Goal: Check status

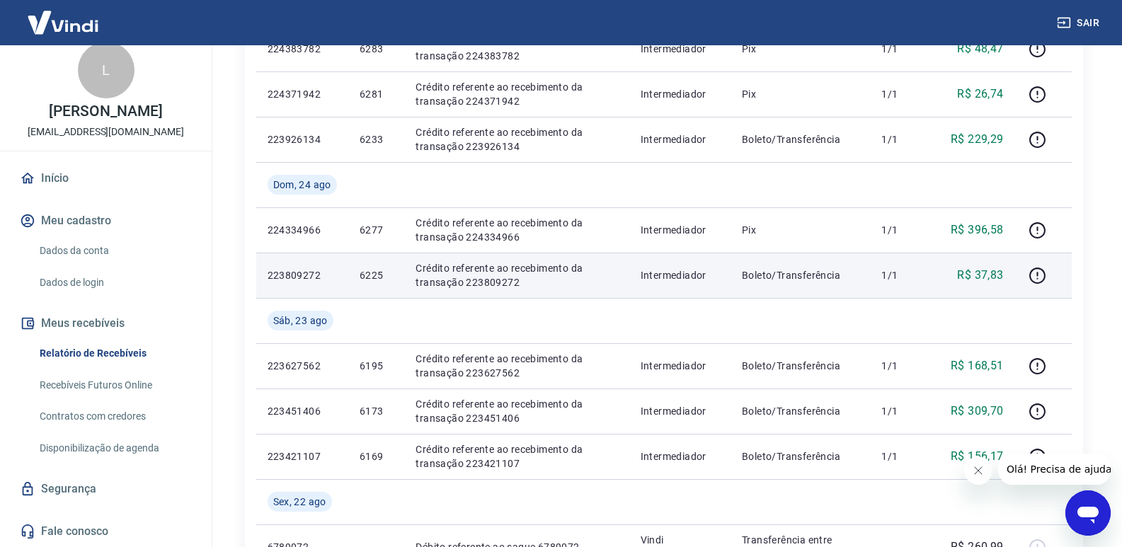
scroll to position [425, 0]
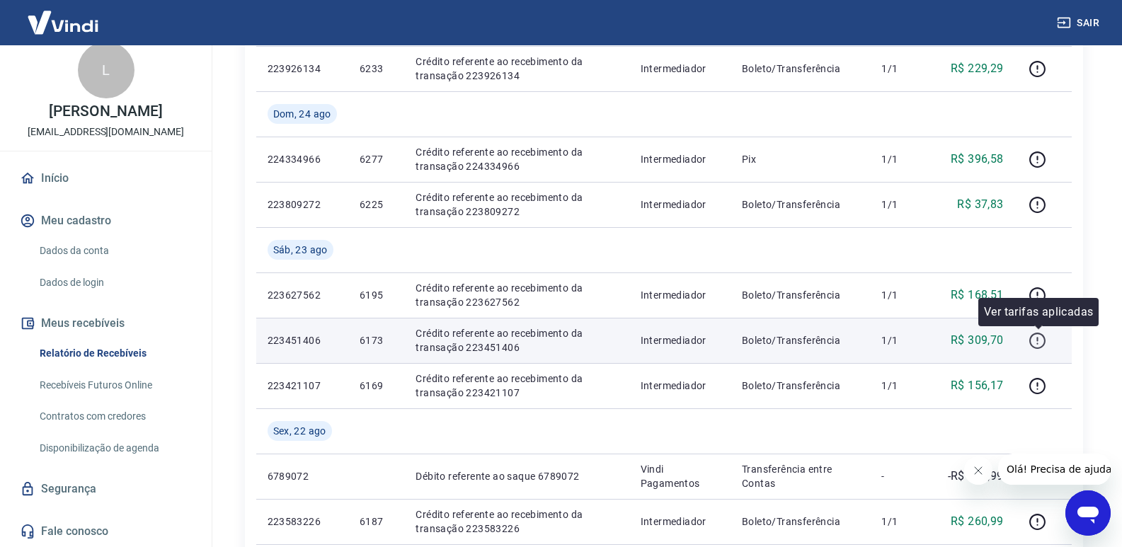
click at [1032, 343] on icon "button" at bounding box center [1037, 341] width 16 height 16
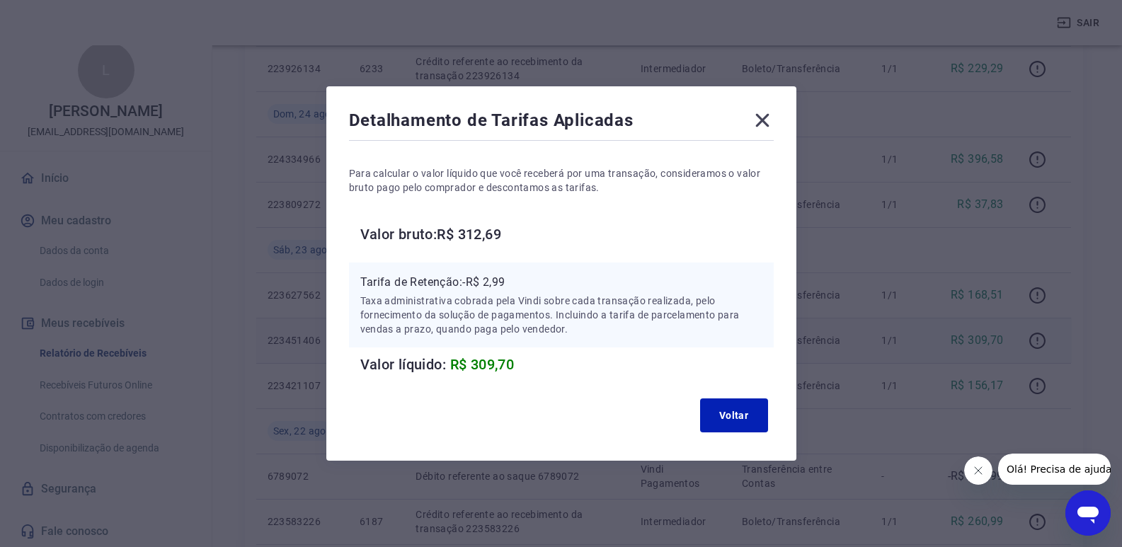
click at [761, 129] on icon at bounding box center [762, 120] width 23 height 23
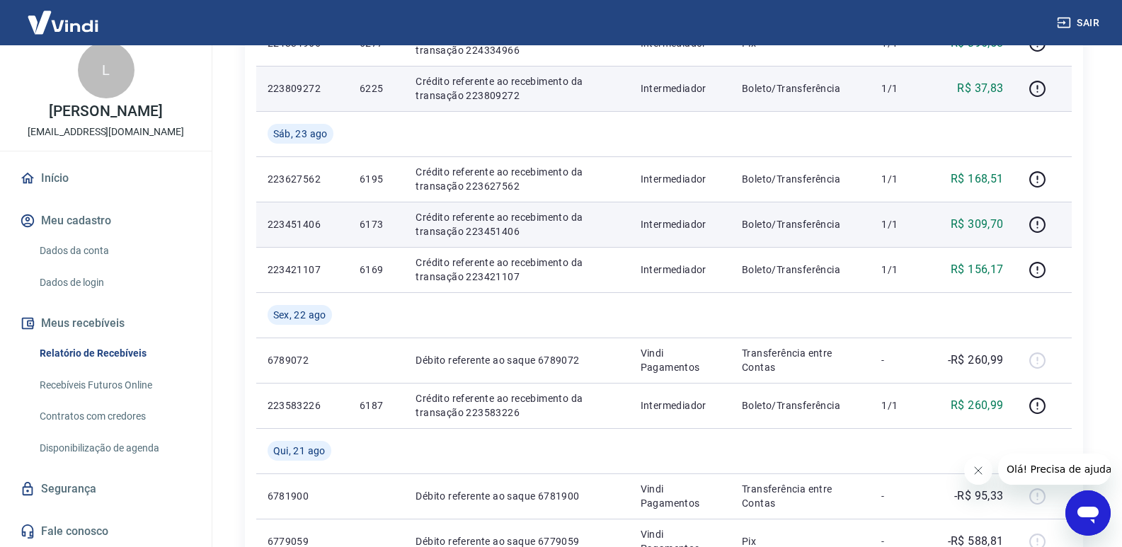
scroll to position [566, 0]
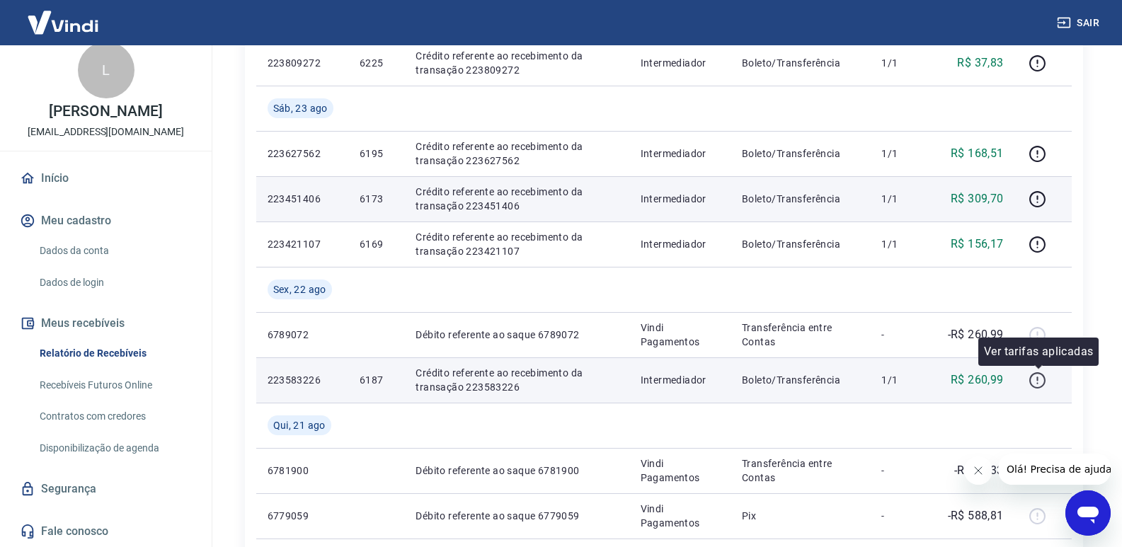
click at [1041, 379] on icon "button" at bounding box center [1038, 381] width 18 height 18
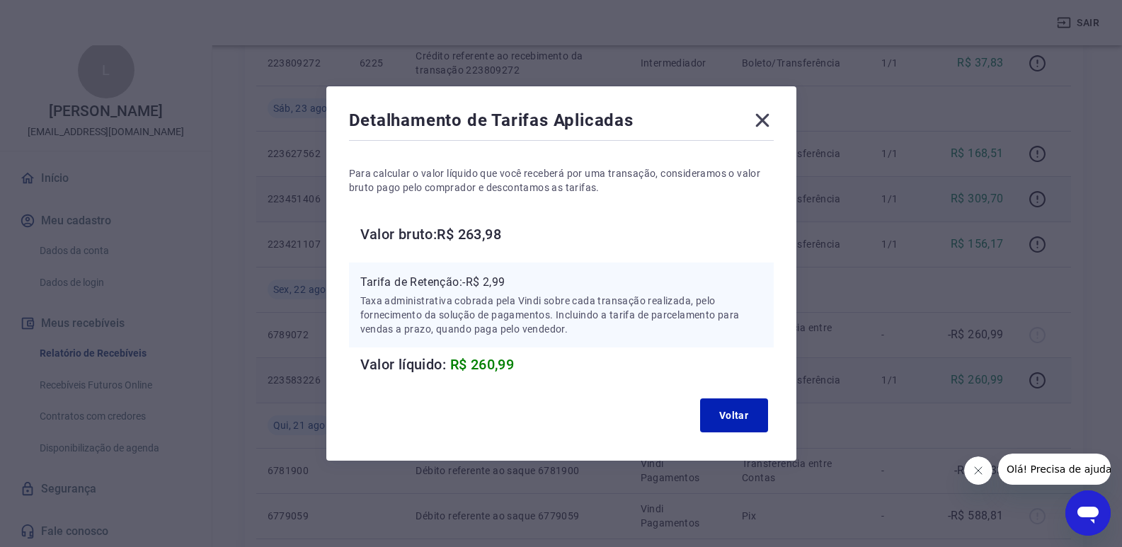
click at [758, 121] on icon at bounding box center [762, 120] width 23 height 23
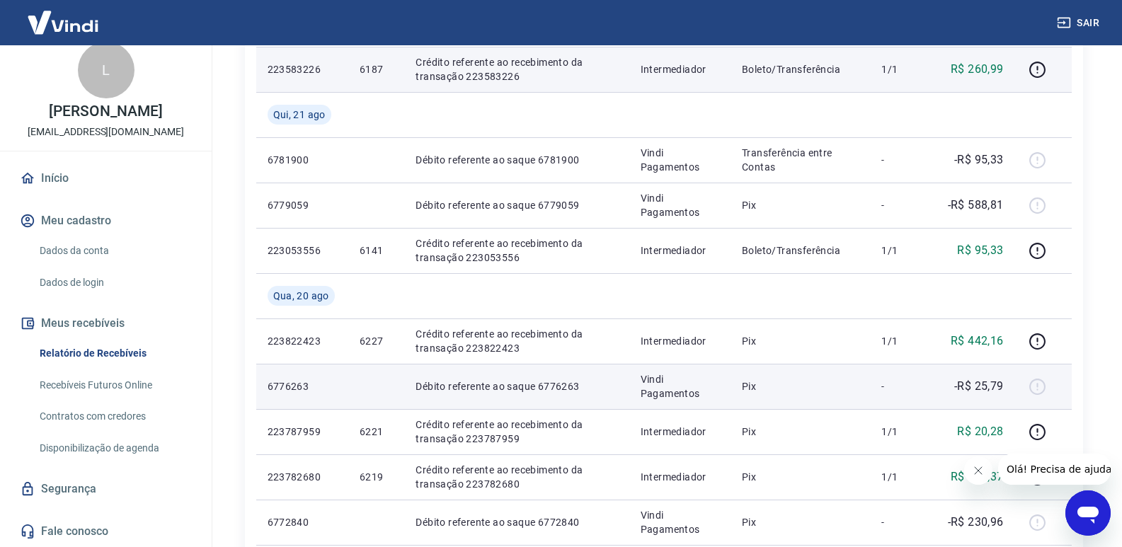
scroll to position [849, 0]
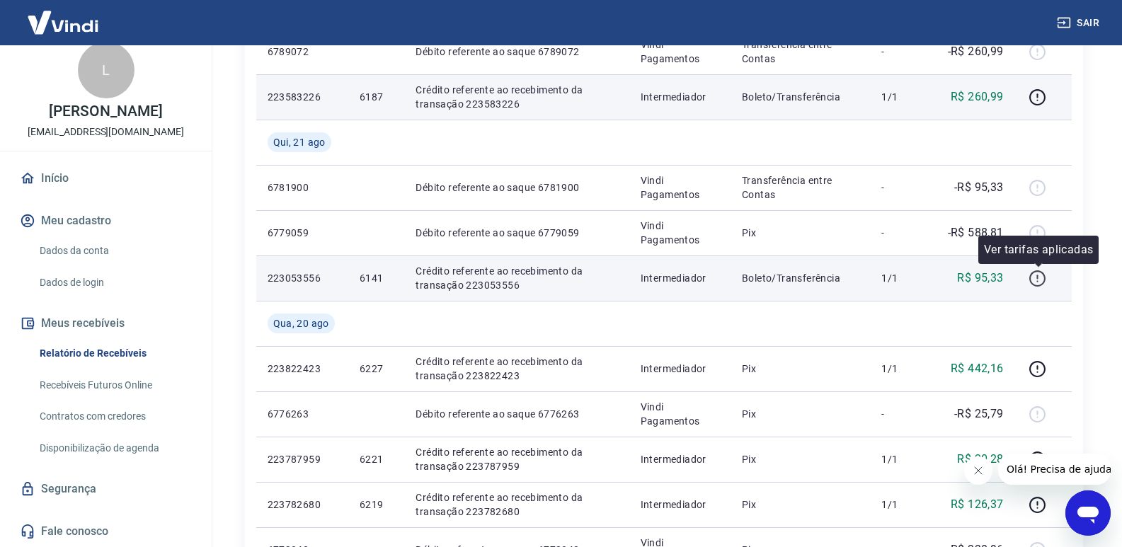
click at [1037, 280] on icon "button" at bounding box center [1038, 279] width 18 height 18
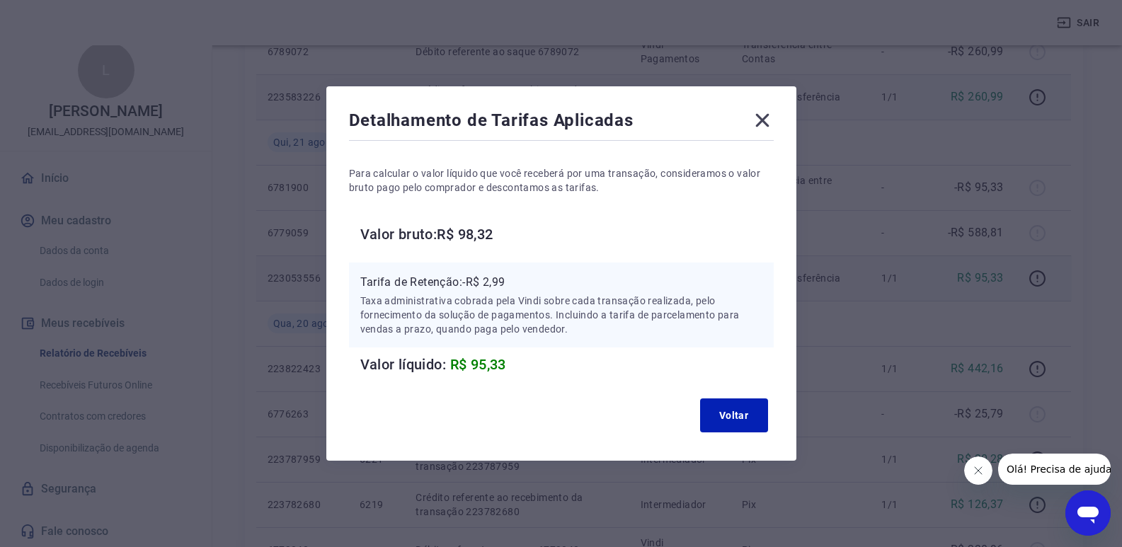
click at [765, 122] on icon at bounding box center [761, 120] width 13 height 13
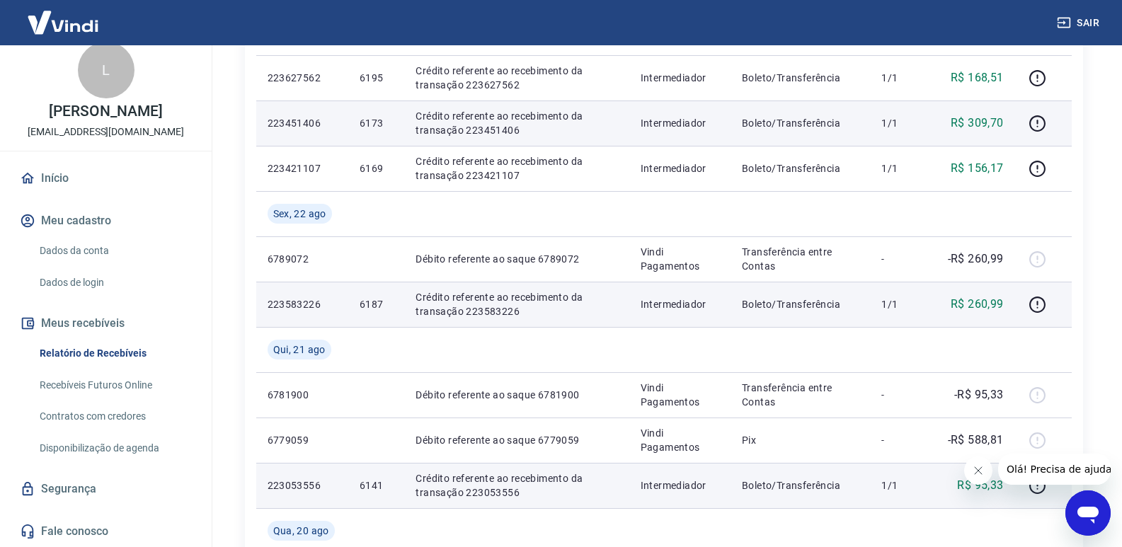
scroll to position [646, 0]
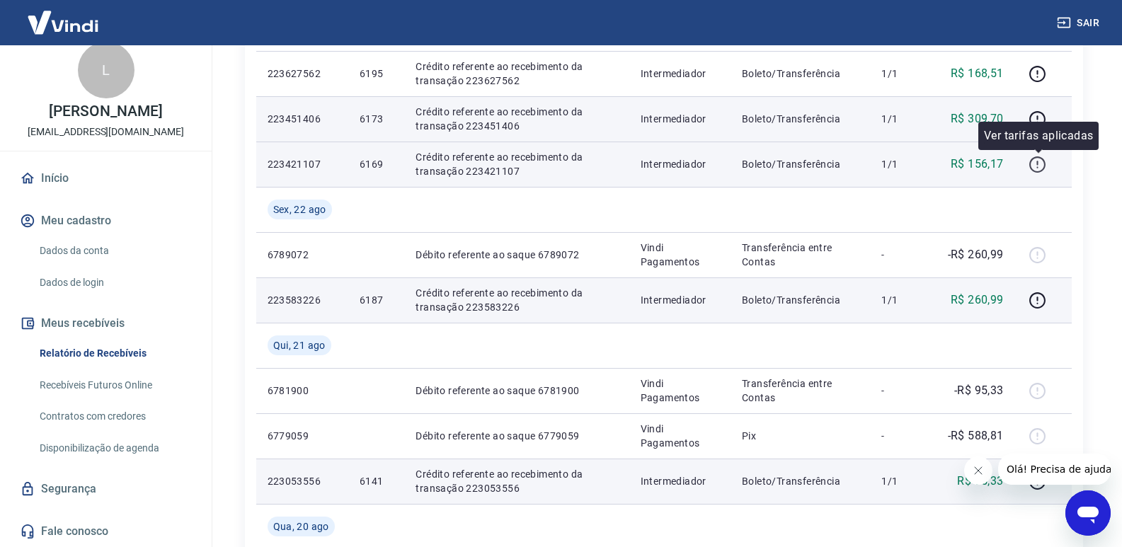
click at [1044, 169] on icon "button" at bounding box center [1037, 164] width 16 height 16
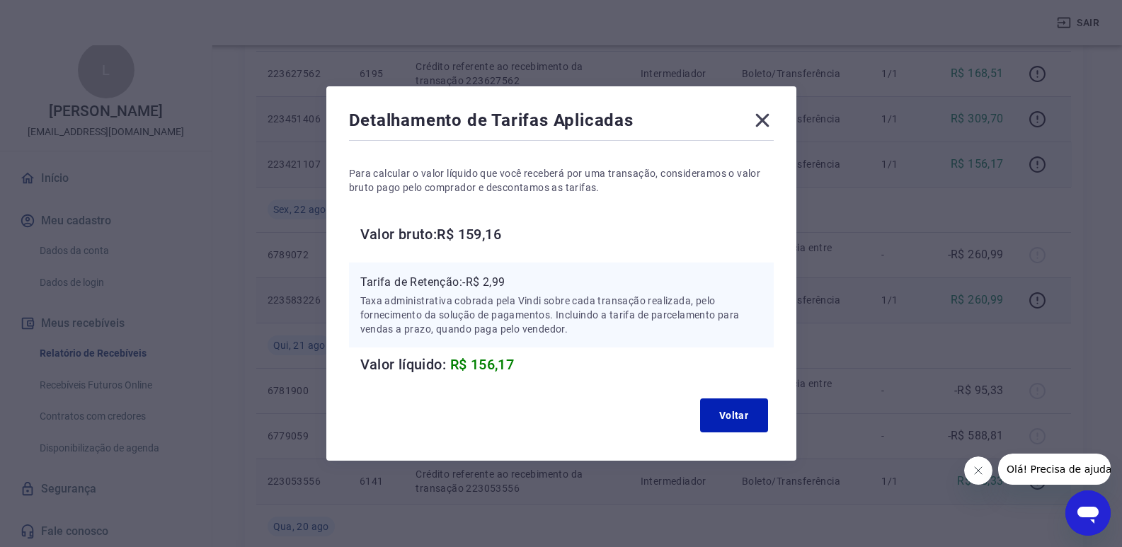
click at [764, 127] on icon at bounding box center [762, 120] width 23 height 23
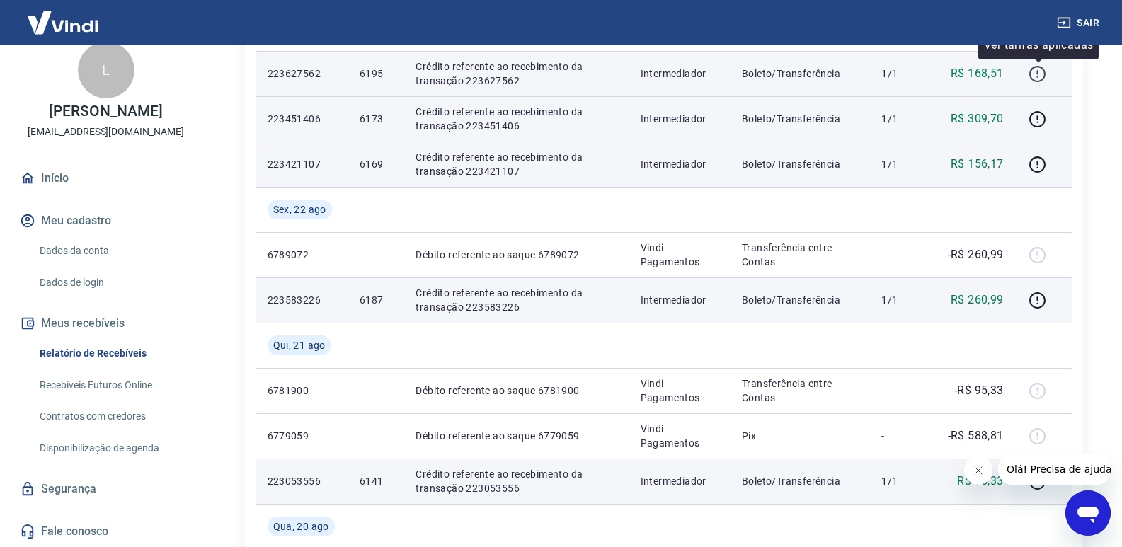
click at [1043, 74] on icon "button" at bounding box center [1038, 74] width 18 height 18
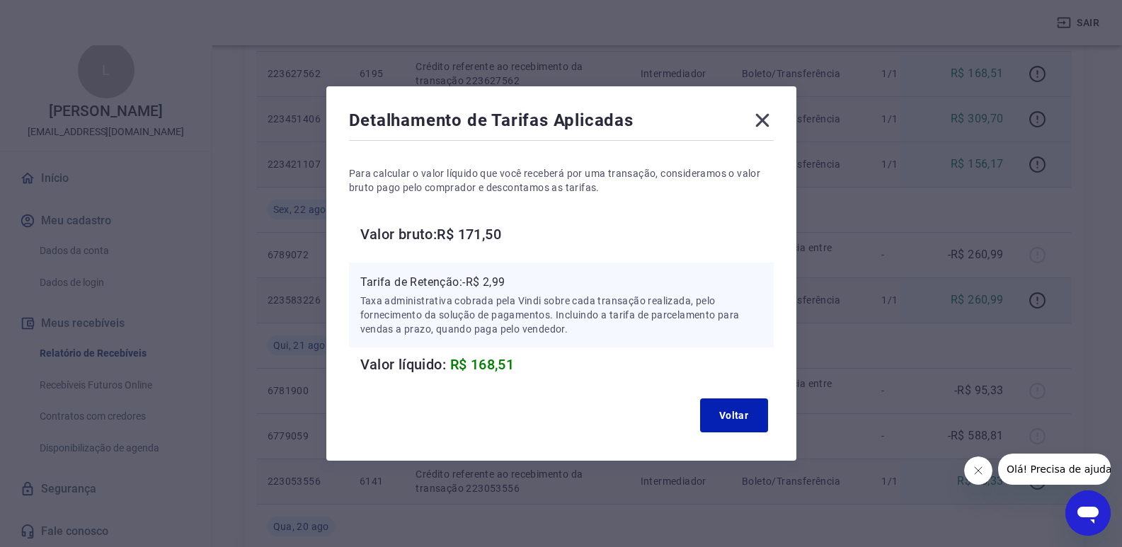
click at [769, 123] on icon at bounding box center [761, 120] width 13 height 13
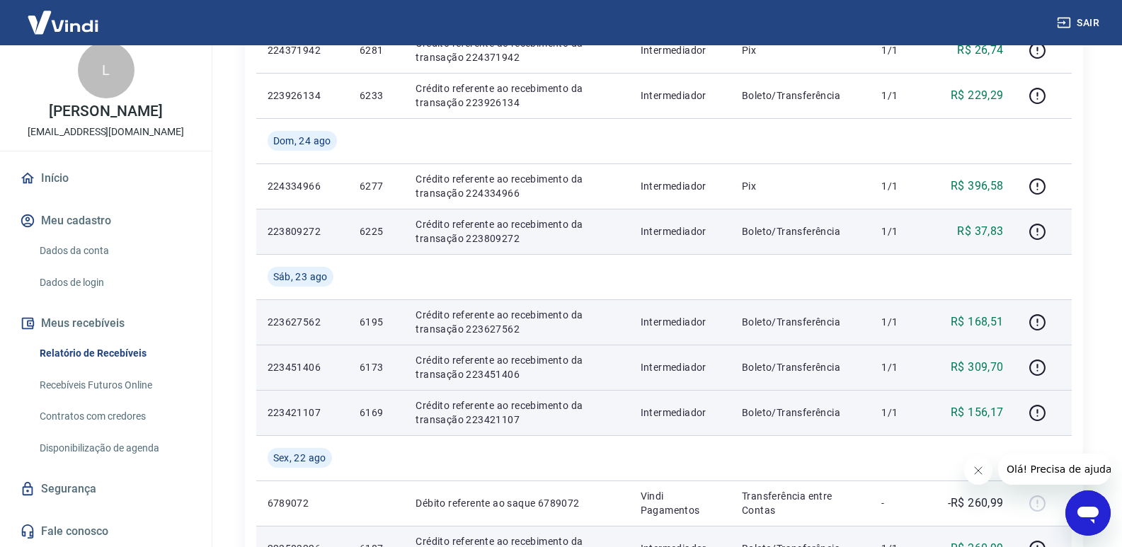
scroll to position [363, 0]
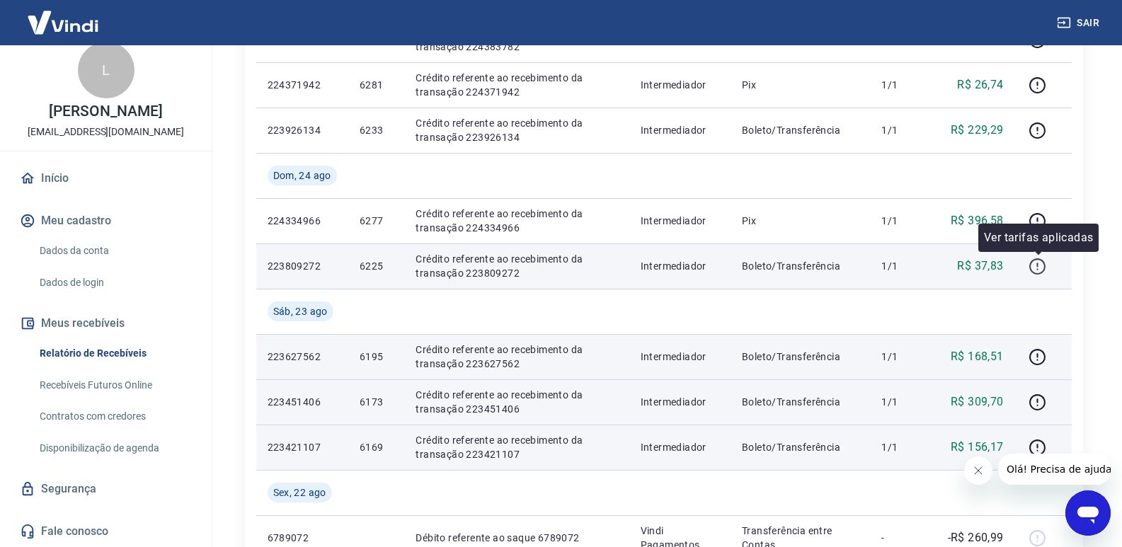
click at [1038, 268] on icon "button" at bounding box center [1038, 267] width 18 height 18
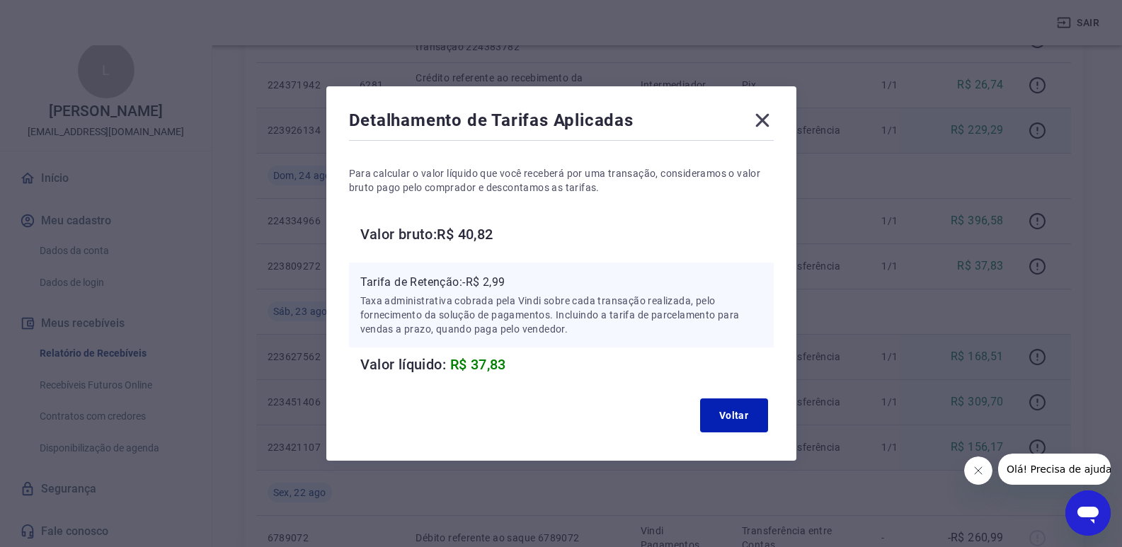
click at [766, 123] on icon at bounding box center [762, 120] width 23 height 23
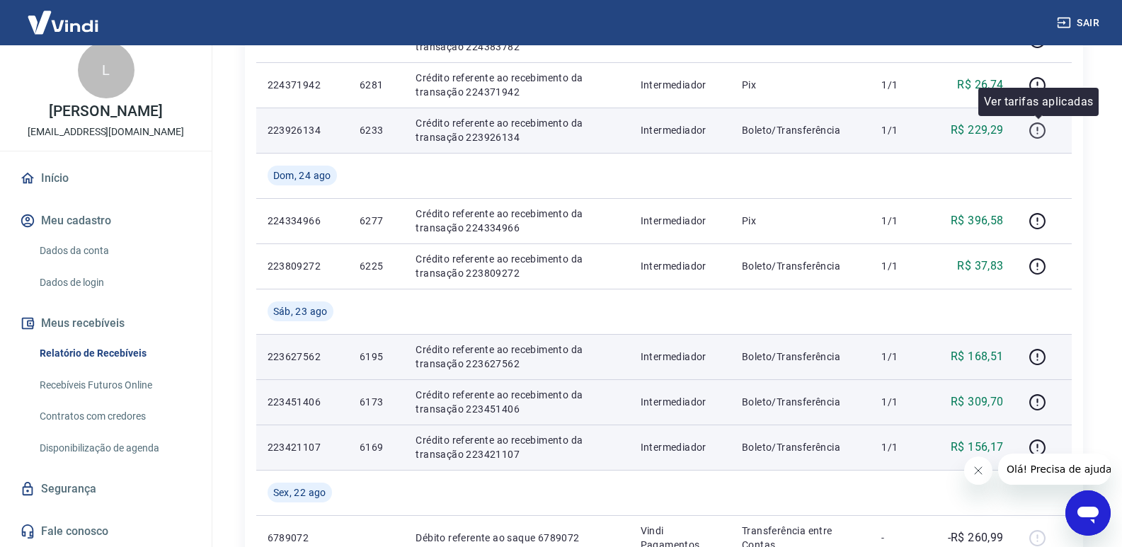
click at [1041, 130] on icon "button" at bounding box center [1038, 131] width 18 height 18
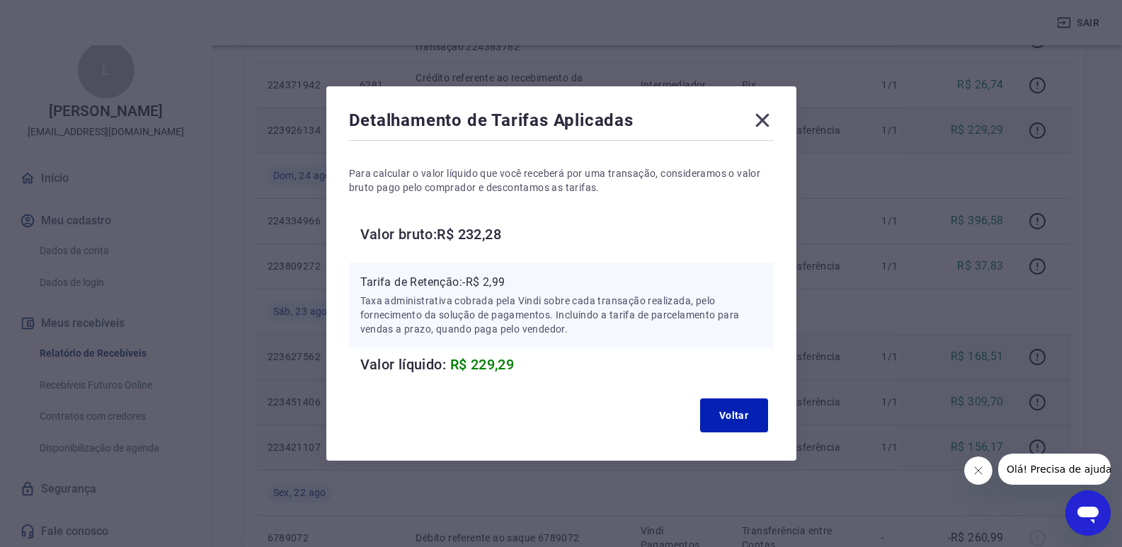
click at [757, 129] on icon at bounding box center [762, 120] width 23 height 23
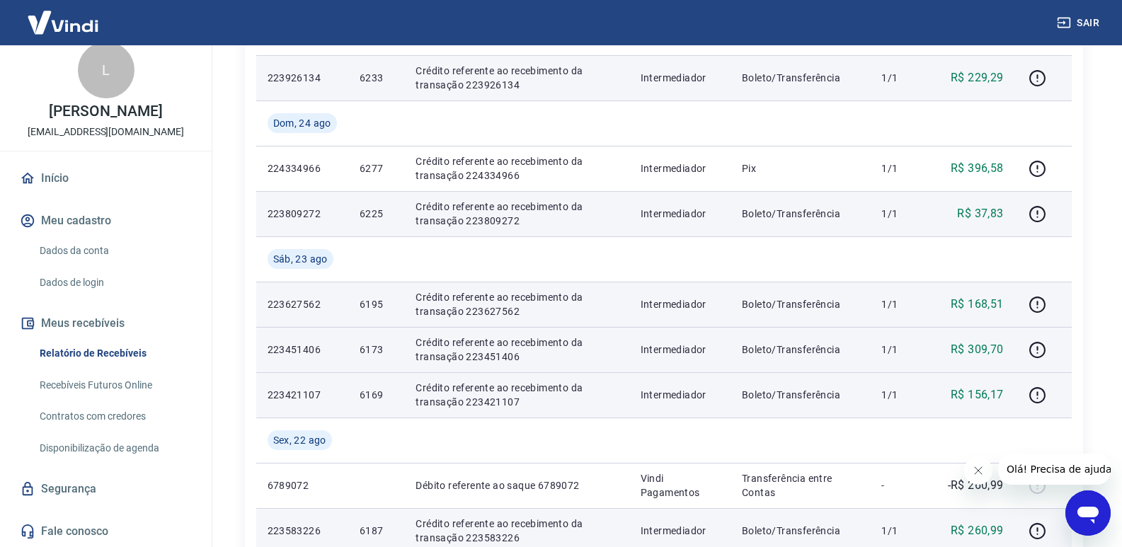
scroll to position [576, 0]
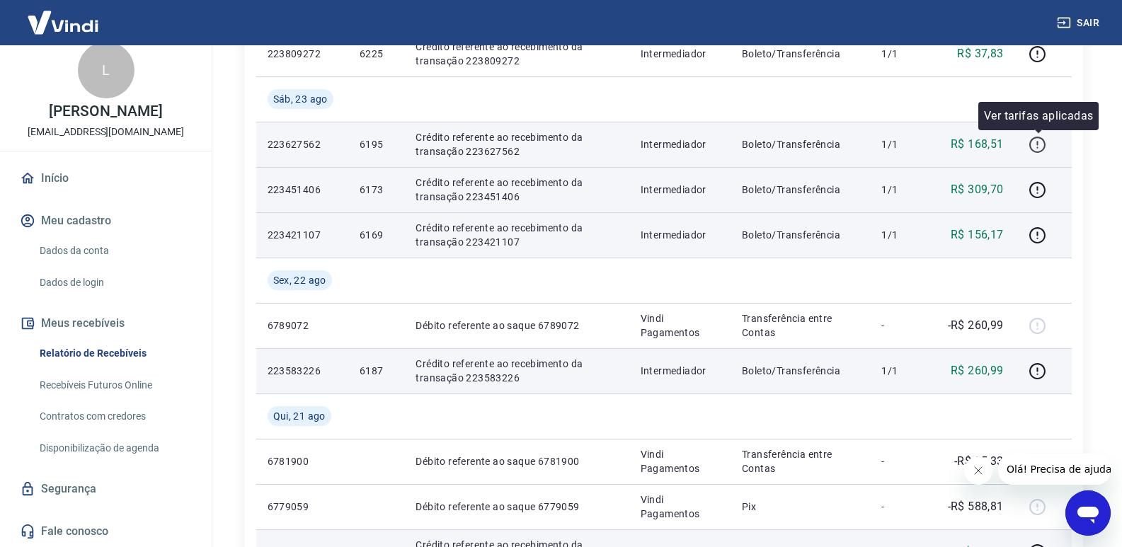
click at [1043, 146] on icon "button" at bounding box center [1038, 145] width 18 height 18
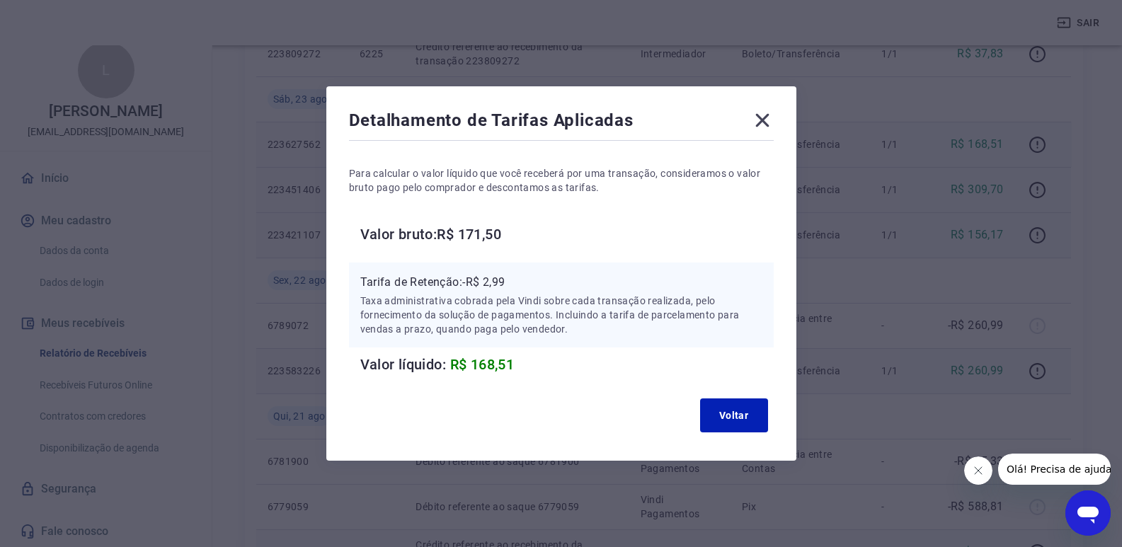
click at [764, 120] on icon at bounding box center [762, 120] width 23 height 23
